Goal: Task Accomplishment & Management: Complete application form

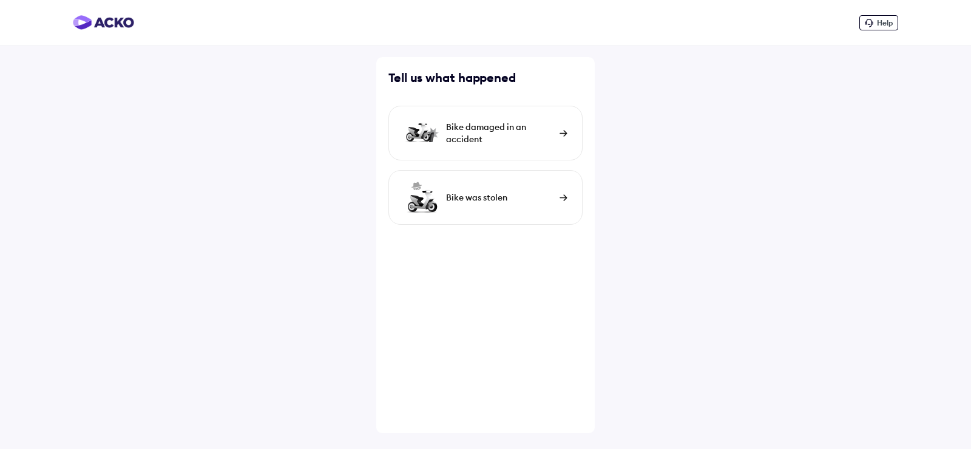
click at [561, 135] on img at bounding box center [564, 133] width 8 height 7
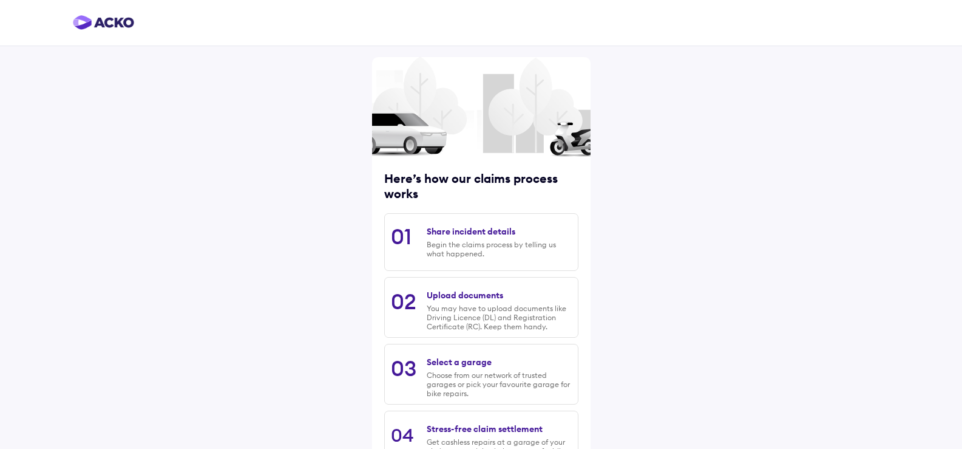
click at [454, 247] on div "Begin the claims process by telling us what happened." at bounding box center [499, 249] width 144 height 18
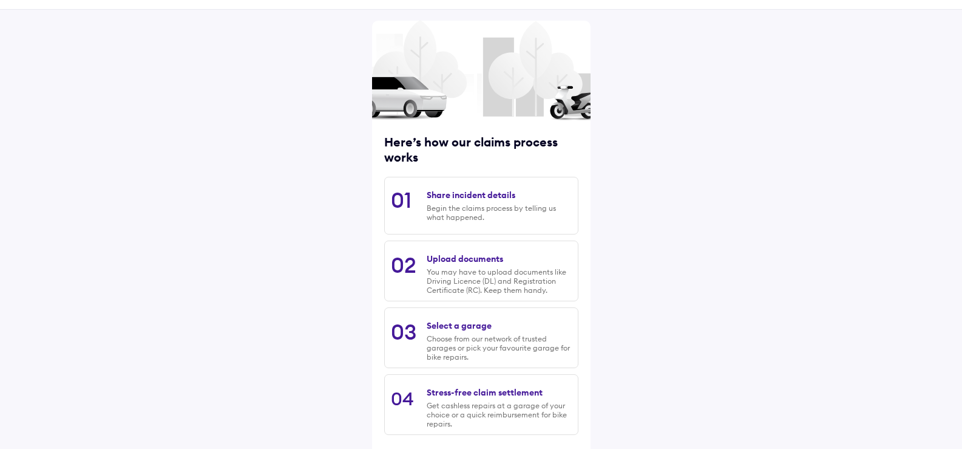
scroll to position [95, 0]
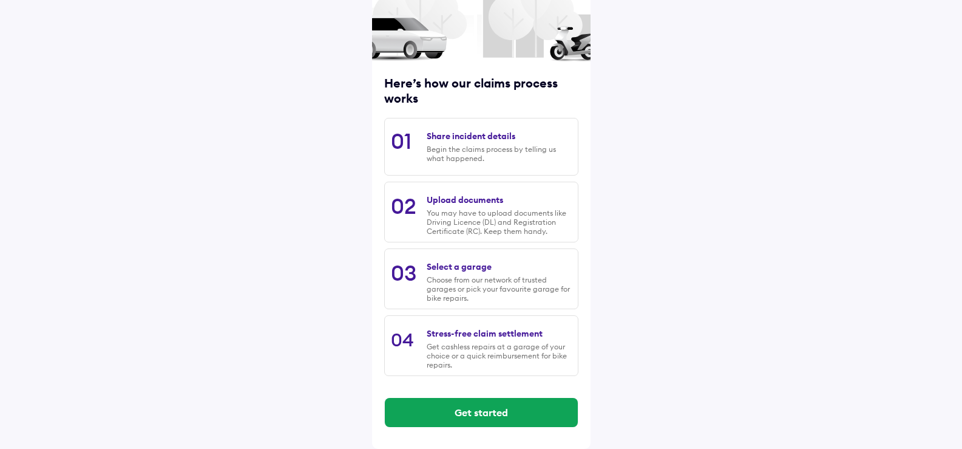
click at [552, 277] on div "Choose from our network of trusted garages or pick your favourite garage for bi…" at bounding box center [499, 288] width 144 height 27
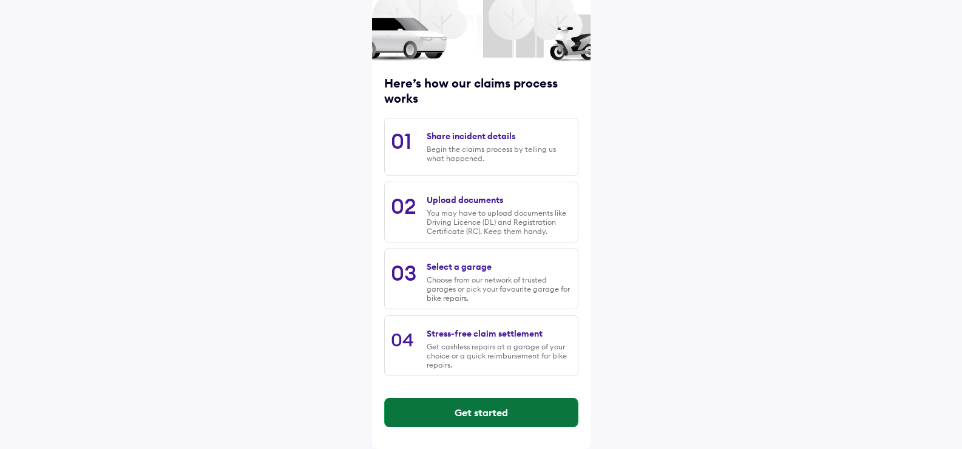
click at [505, 408] on button "Get started" at bounding box center [481, 412] width 193 height 29
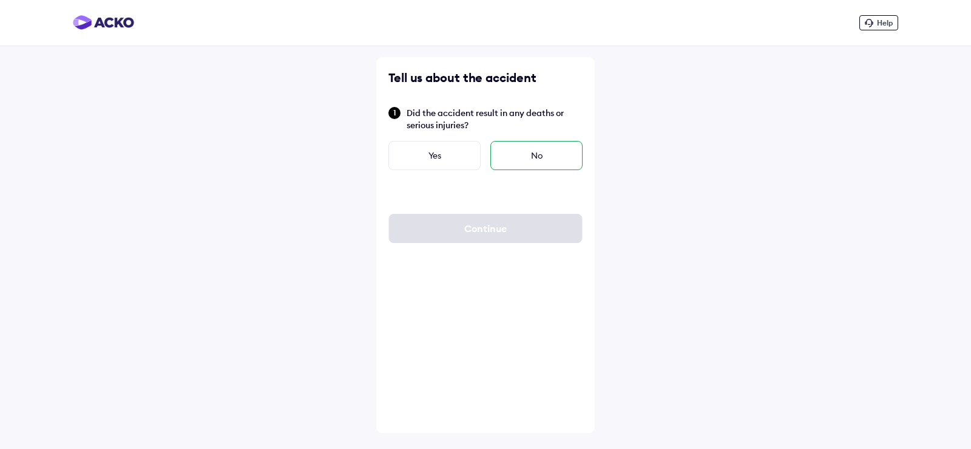
click at [560, 147] on div "No" at bounding box center [536, 155] width 92 height 29
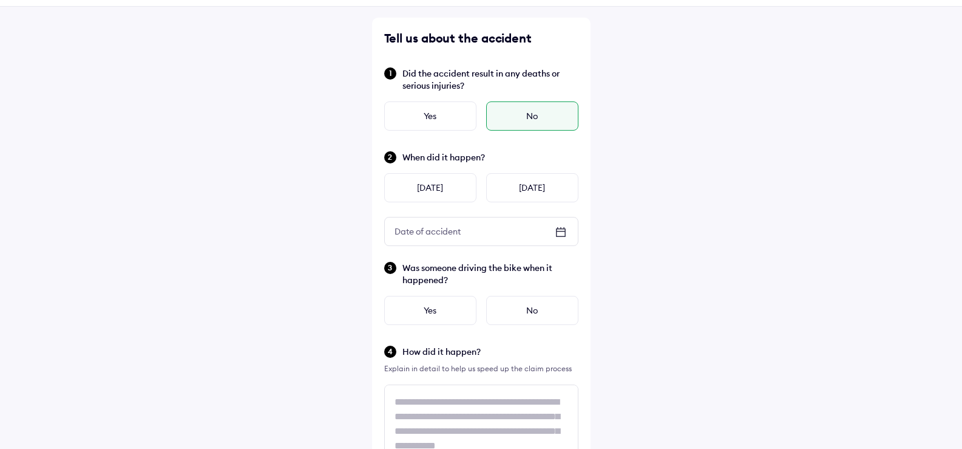
scroll to position [61, 0]
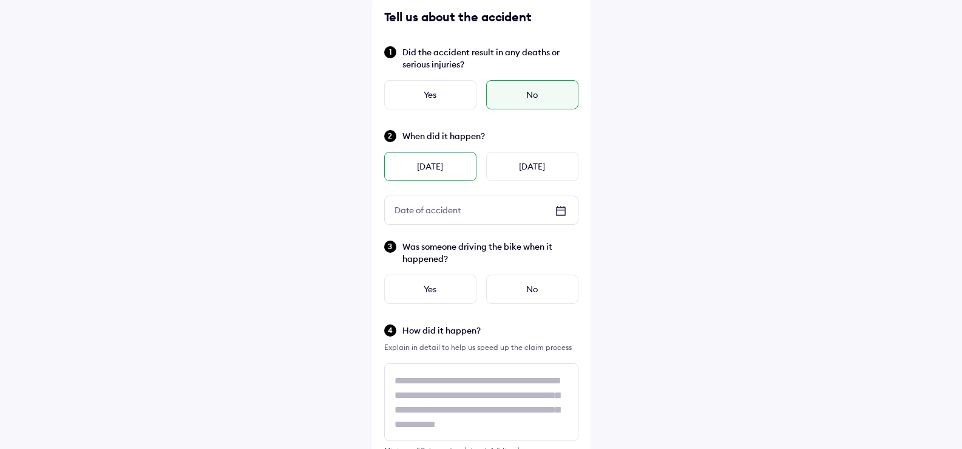
click at [444, 166] on div "[DATE]" at bounding box center [430, 166] width 92 height 29
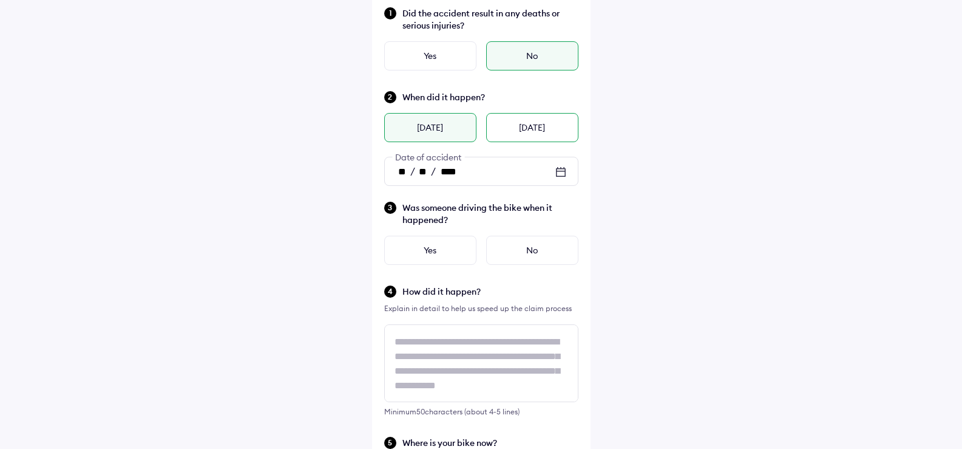
scroll to position [121, 0]
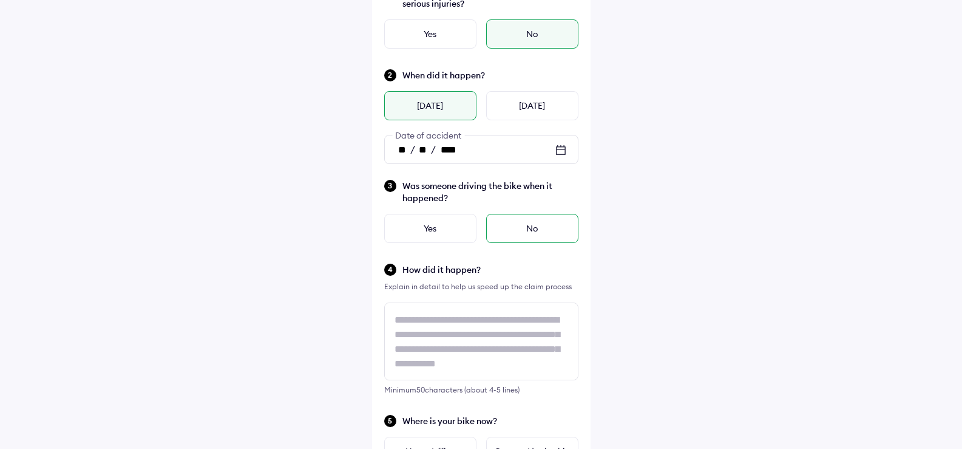
click at [531, 229] on div "No" at bounding box center [532, 228] width 92 height 29
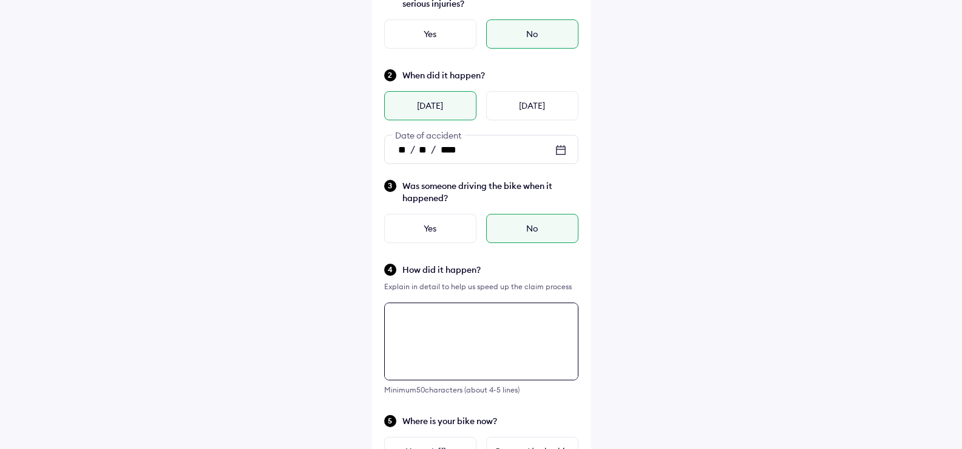
click at [491, 336] on textarea at bounding box center [481, 341] width 194 height 78
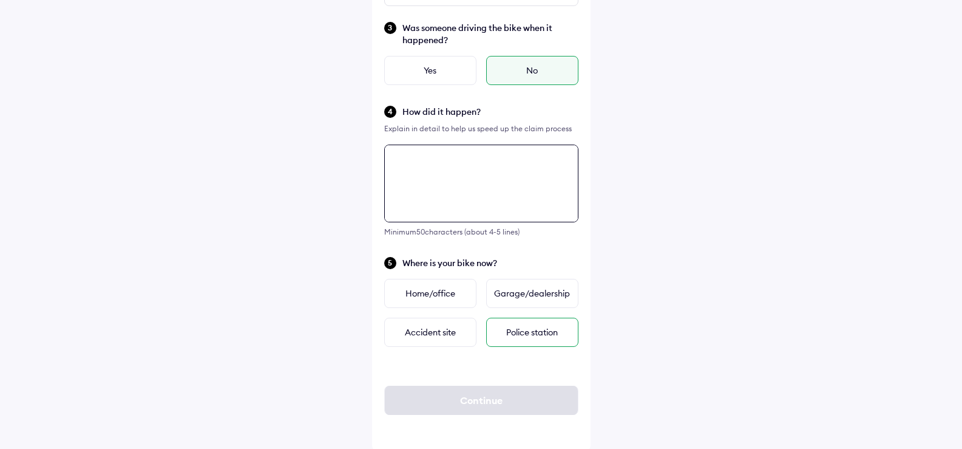
scroll to position [282, 0]
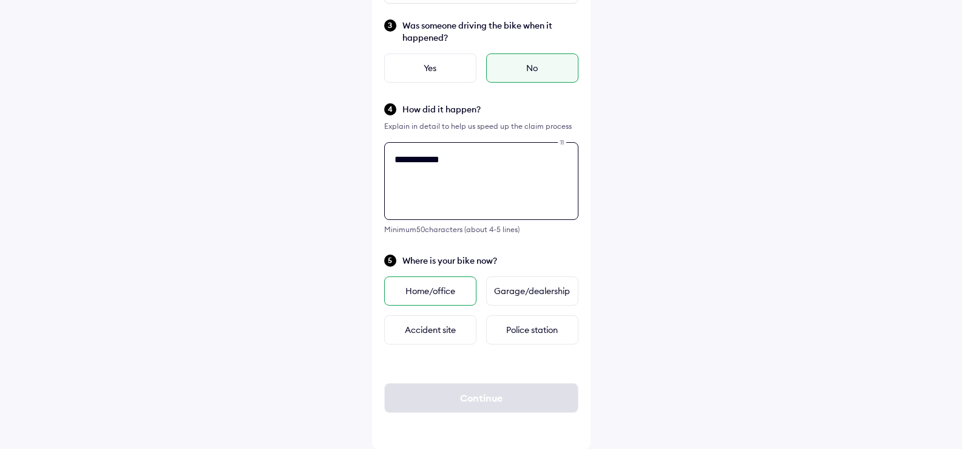
type textarea "**********"
click at [434, 286] on div "Home/office" at bounding box center [430, 290] width 92 height 29
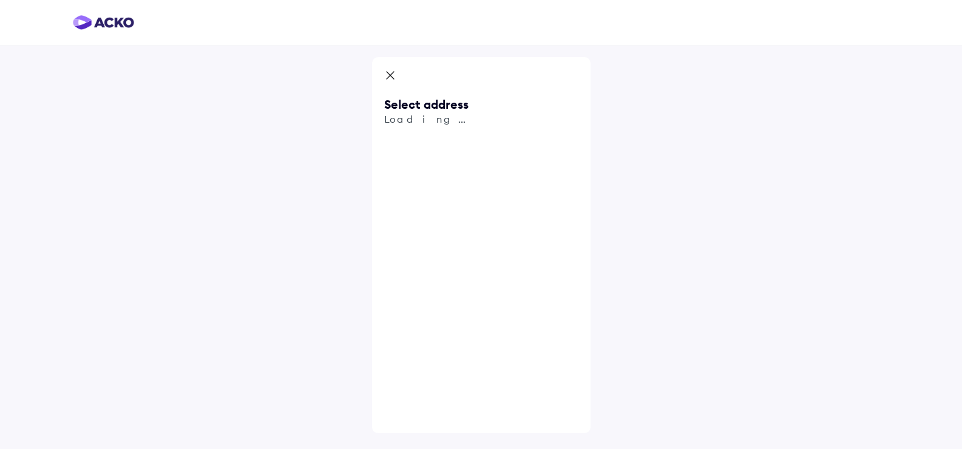
scroll to position [0, 0]
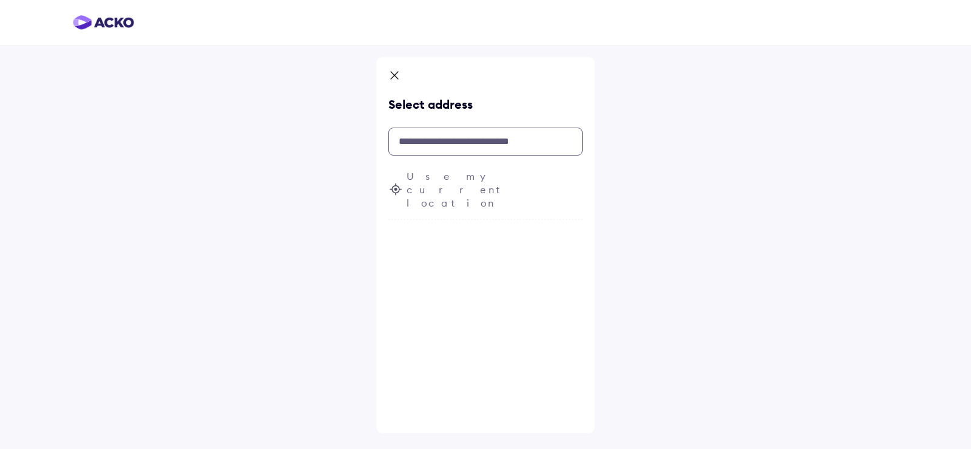
click at [464, 140] on input "text" at bounding box center [485, 141] width 194 height 28
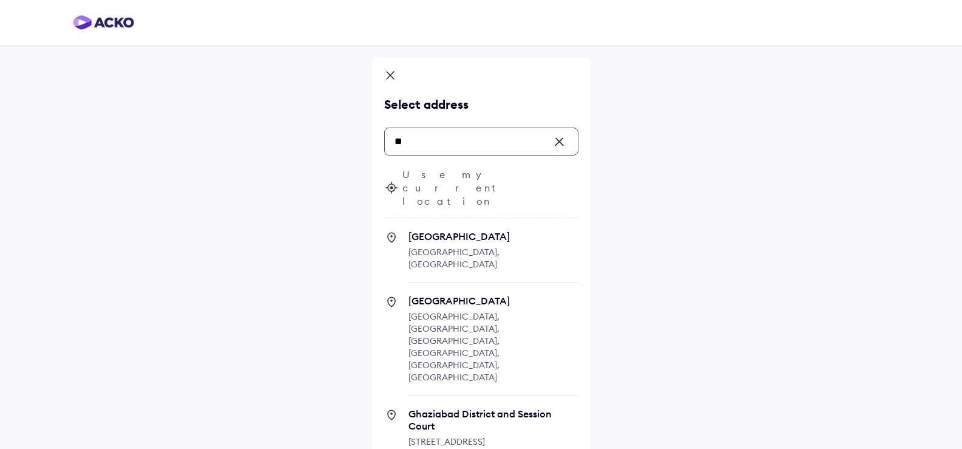
type input "*"
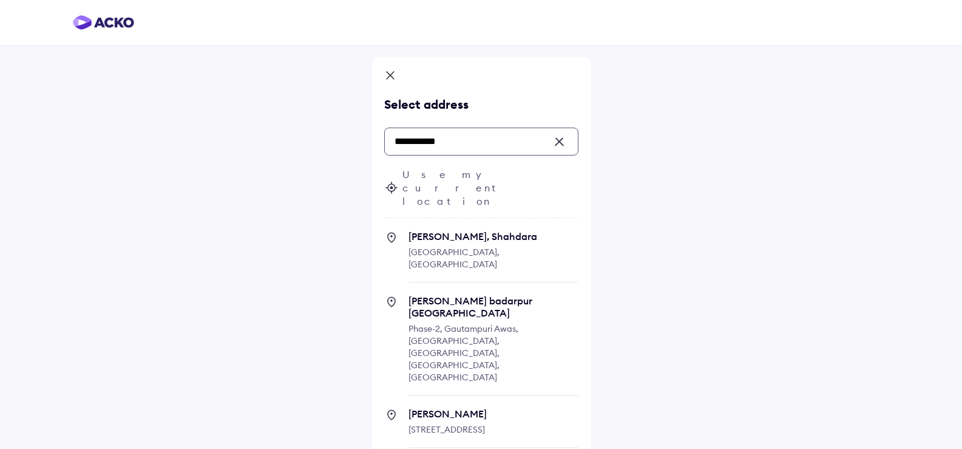
click at [448, 230] on span "[PERSON_NAME], Shahdara [GEOGRAPHIC_DATA], [GEOGRAPHIC_DATA]" at bounding box center [493, 256] width 170 height 52
type input "**********"
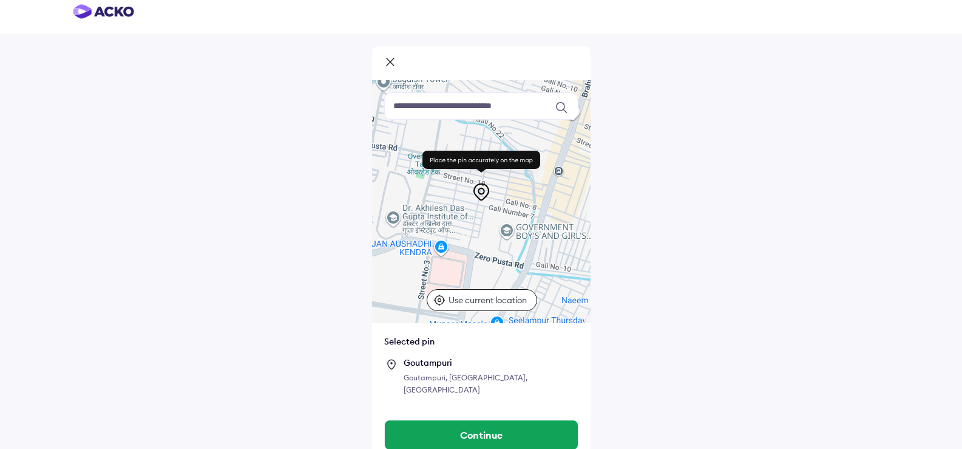
scroll to position [12, 0]
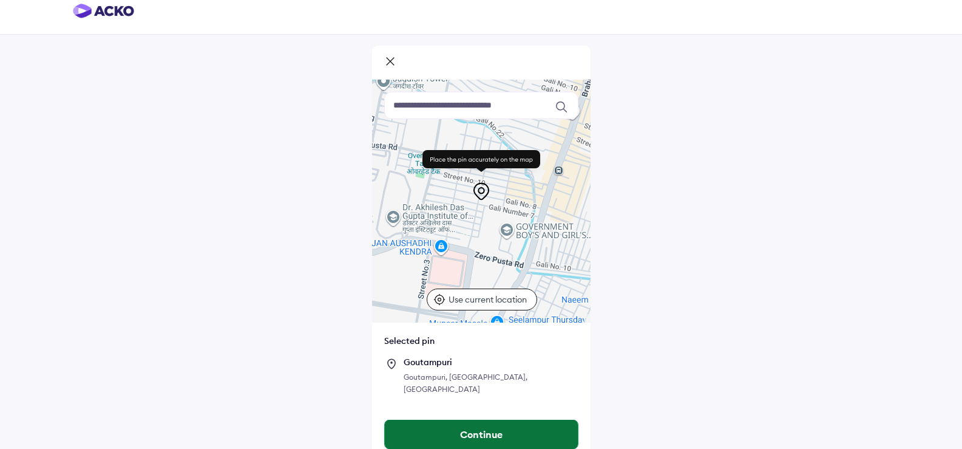
click at [483, 422] on button "Continue" at bounding box center [481, 433] width 193 height 29
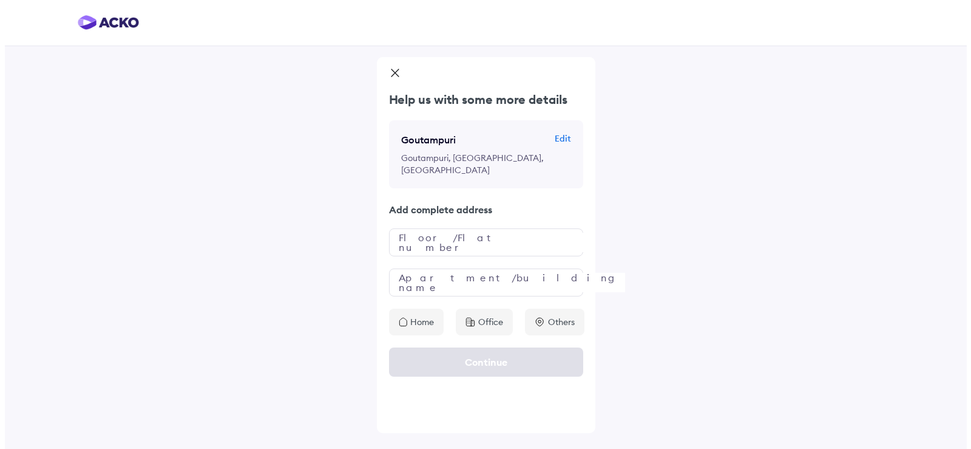
scroll to position [0, 0]
click at [463, 248] on input "text" at bounding box center [485, 242] width 194 height 28
type input "**********"
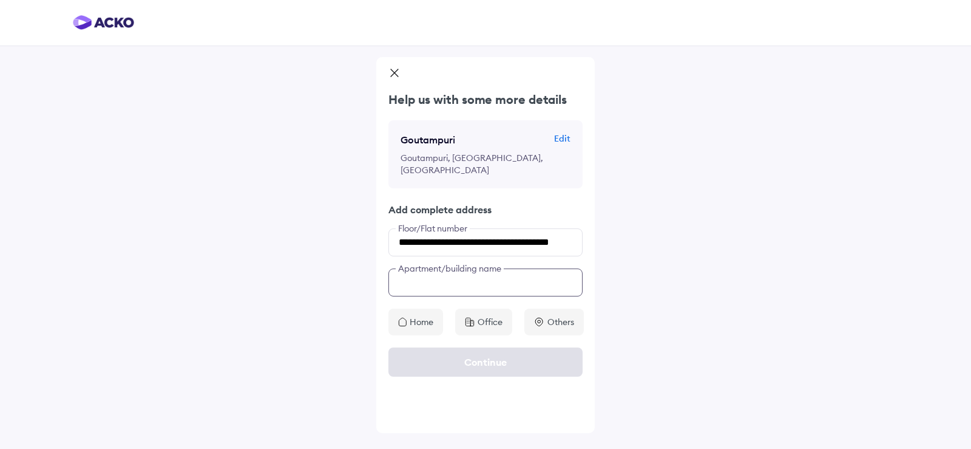
click at [464, 283] on input "text" at bounding box center [485, 282] width 194 height 28
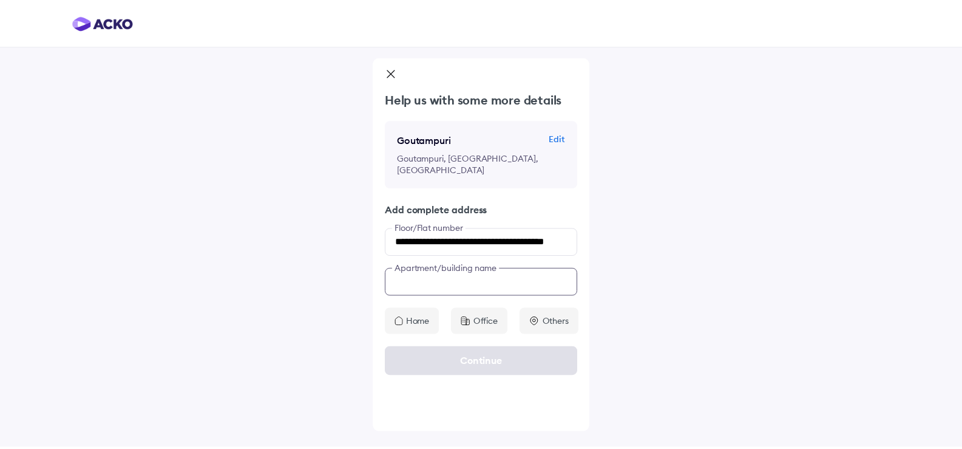
scroll to position [0, 0]
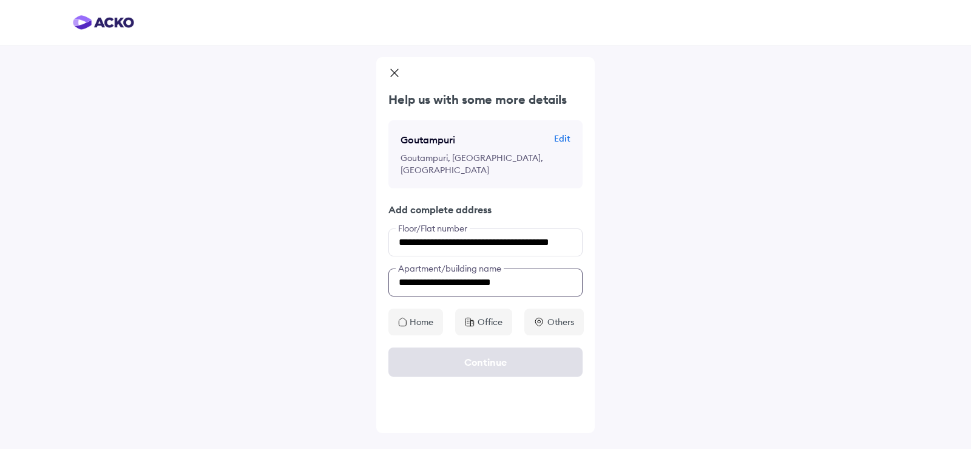
type input "**********"
click at [429, 314] on div "Home" at bounding box center [415, 321] width 55 height 27
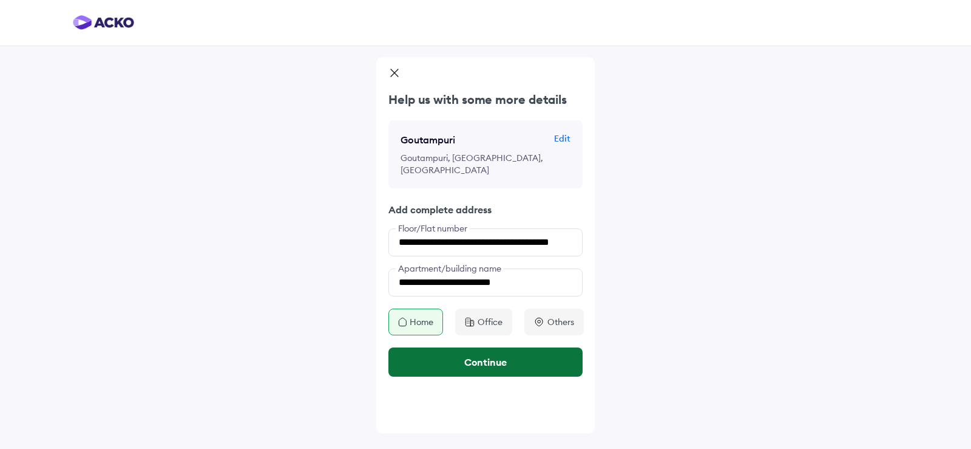
click at [501, 361] on button "Continue" at bounding box center [485, 361] width 194 height 29
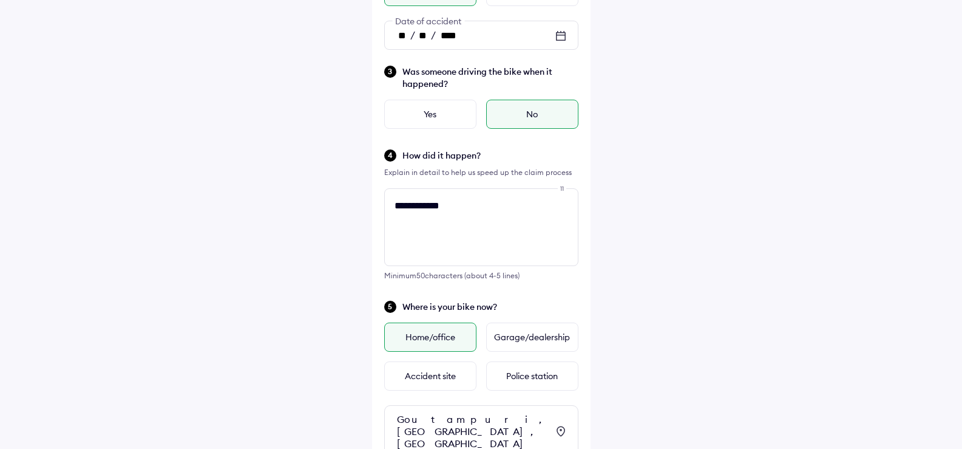
scroll to position [336, 0]
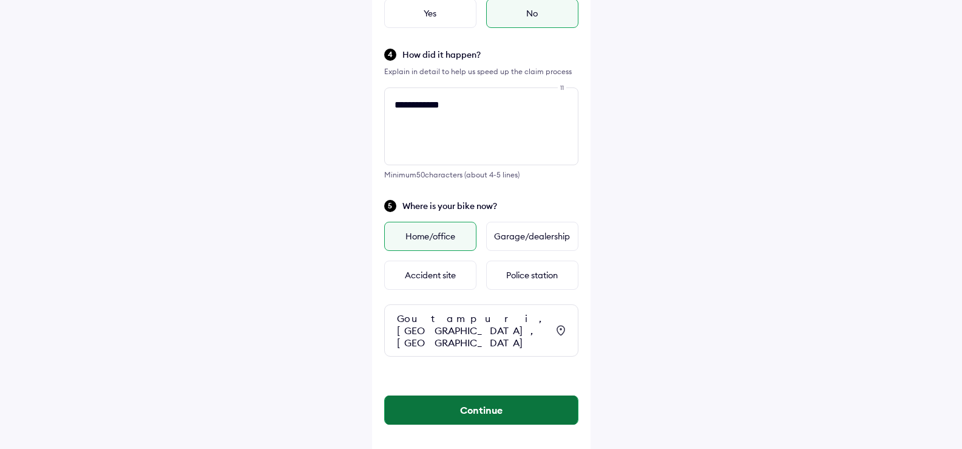
click at [487, 402] on button "Continue" at bounding box center [481, 409] width 193 height 29
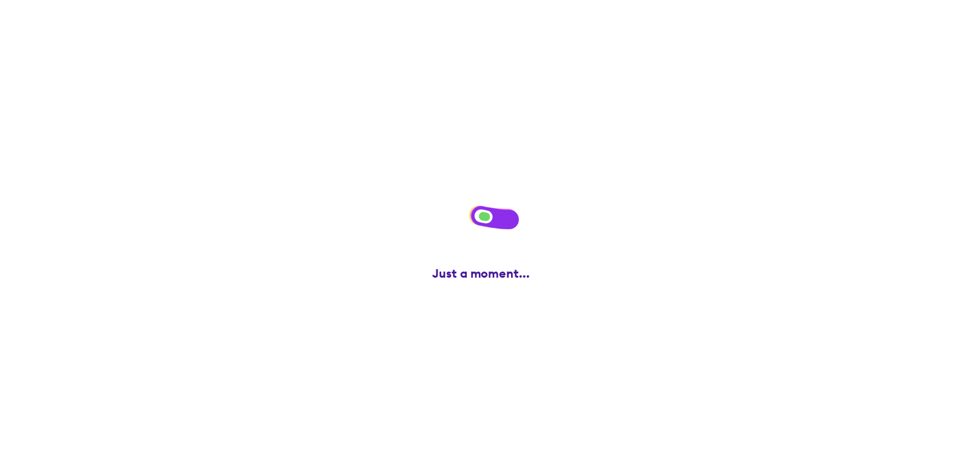
scroll to position [0, 0]
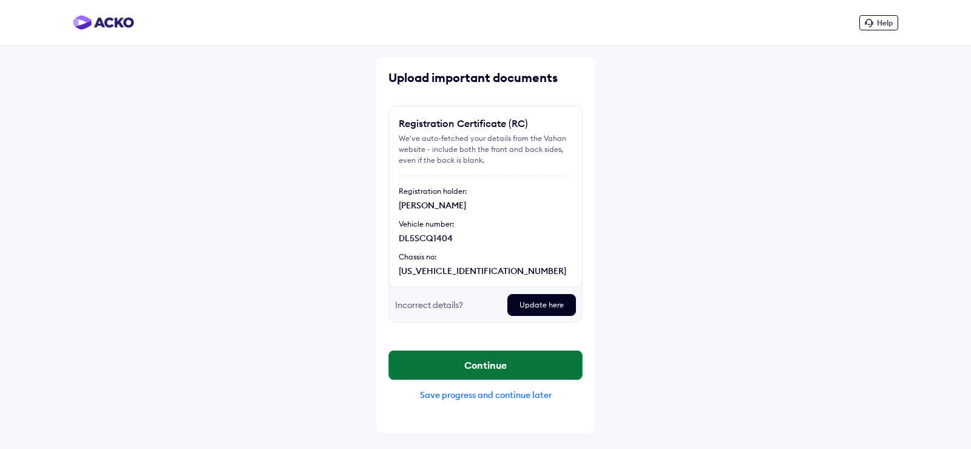
click at [489, 364] on button "Continue" at bounding box center [485, 364] width 193 height 29
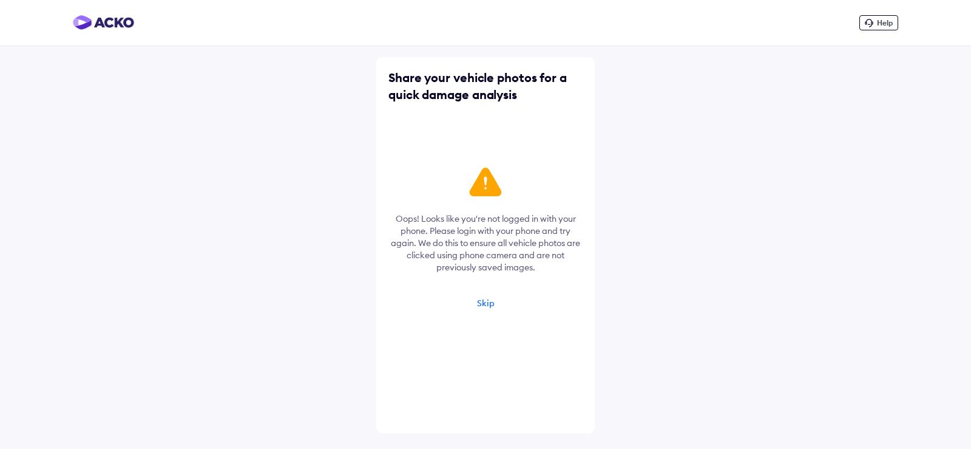
click at [487, 302] on div "Skip" at bounding box center [486, 302] width 18 height 11
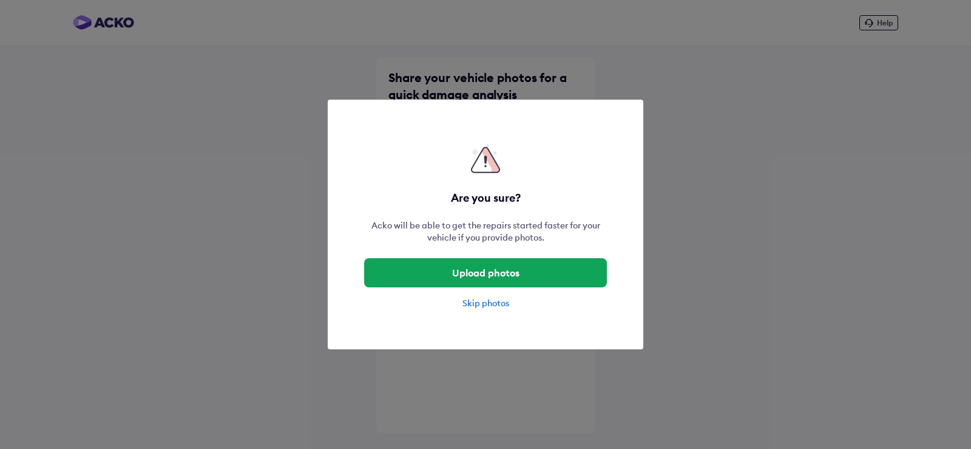
click at [487, 302] on div "Skip photos" at bounding box center [485, 303] width 243 height 12
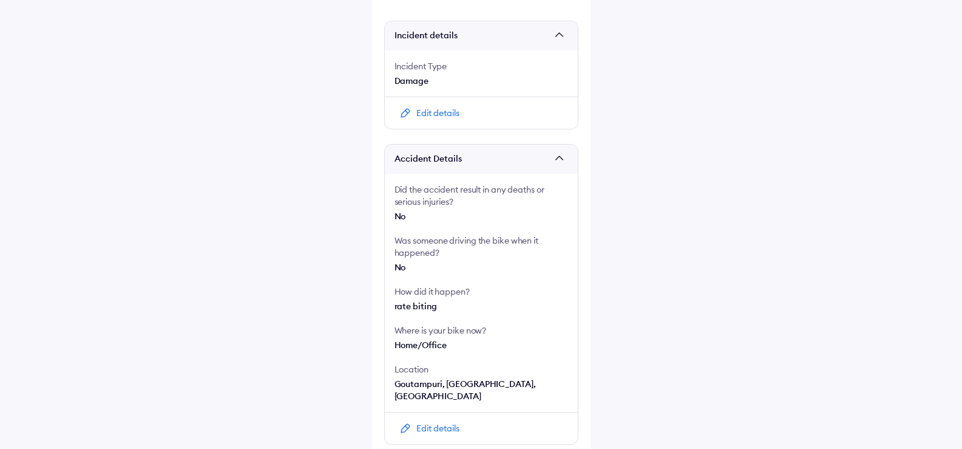
scroll to position [161, 0]
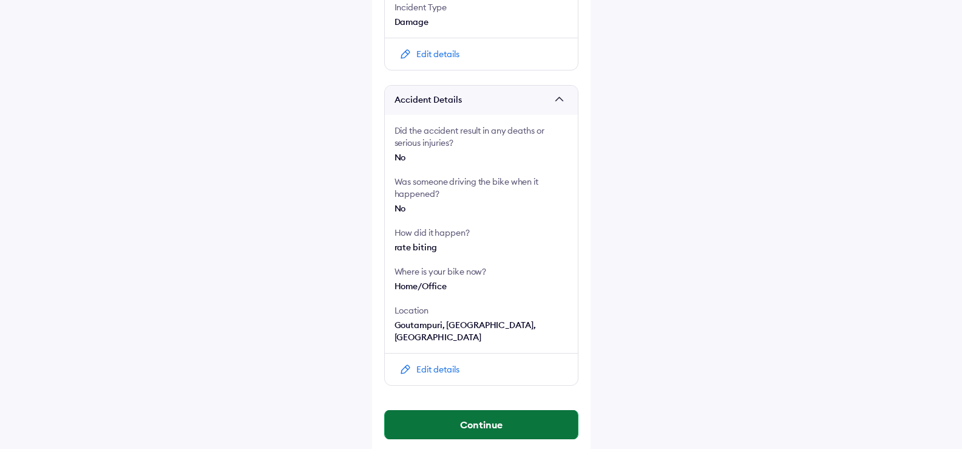
click at [479, 410] on button "Continue" at bounding box center [481, 424] width 193 height 29
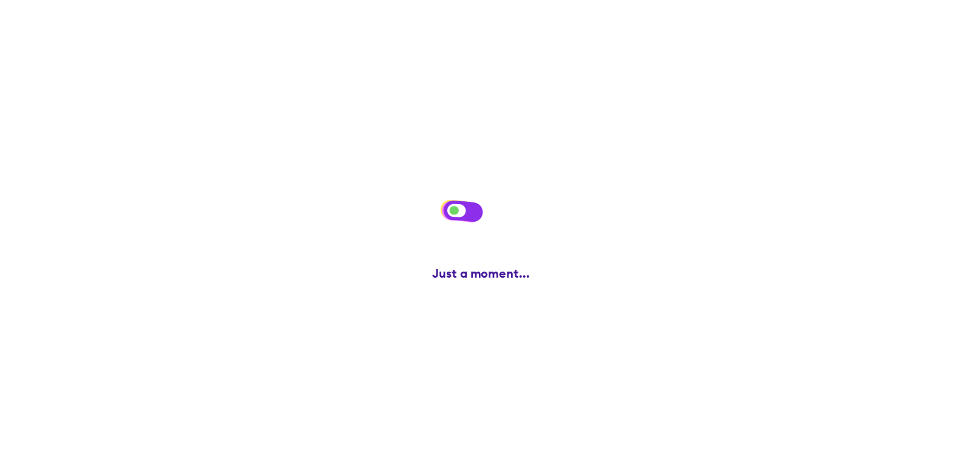
scroll to position [0, 0]
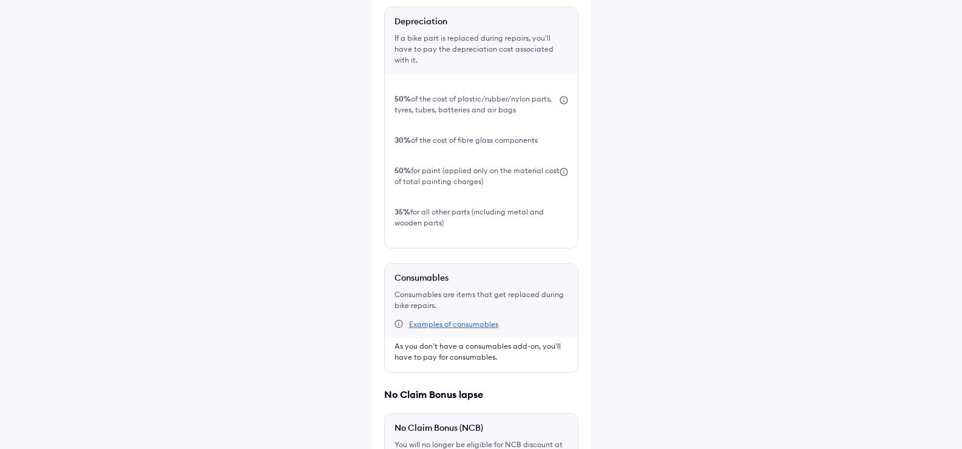
scroll to position [531, 0]
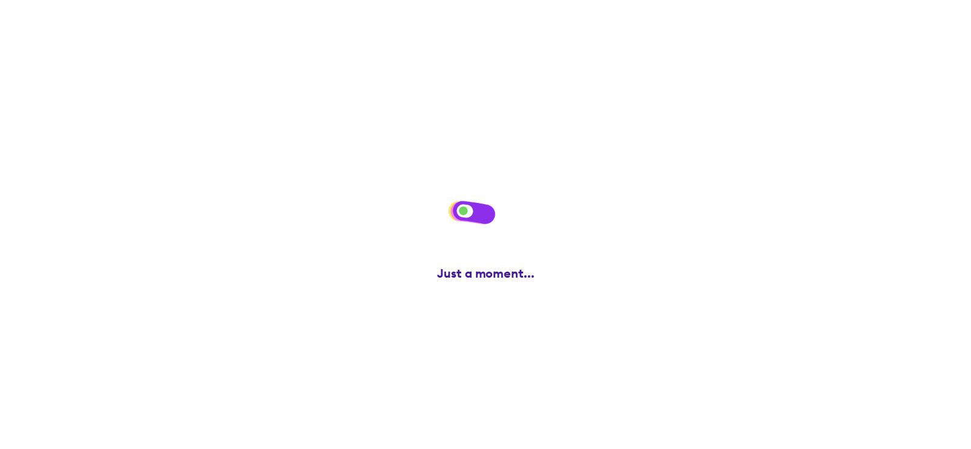
scroll to position [0, 0]
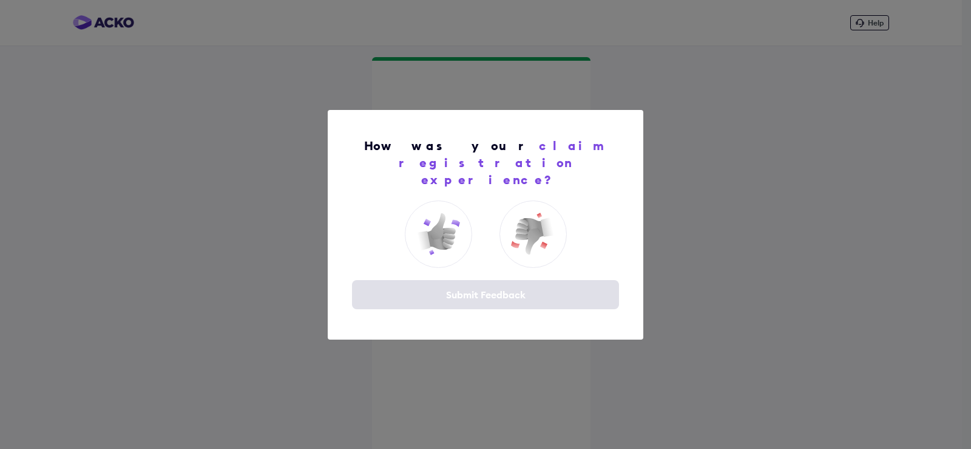
click at [479, 355] on div "How was your claim registration experience? Submit Feedback" at bounding box center [485, 224] width 971 height 449
click at [453, 228] on img at bounding box center [438, 233] width 49 height 49
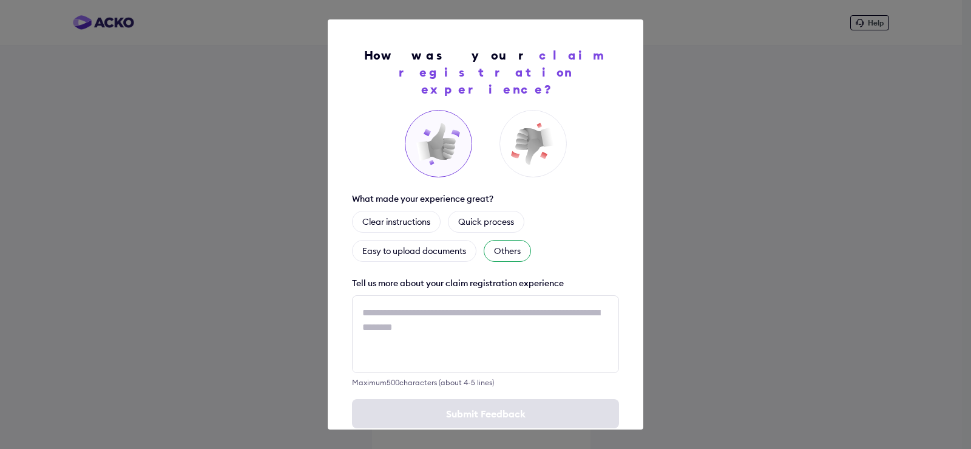
click at [522, 240] on div "Others" at bounding box center [507, 251] width 47 height 22
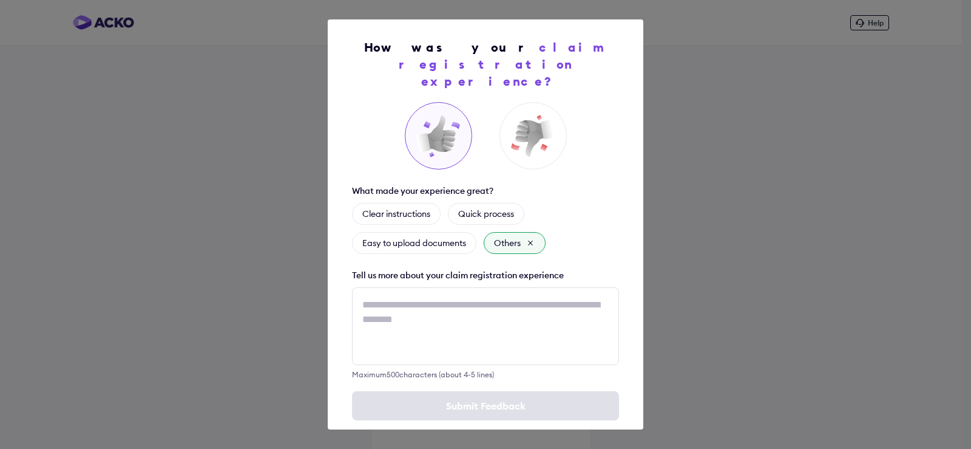
scroll to position [12, 0]
